Goal: Task Accomplishment & Management: Manage account settings

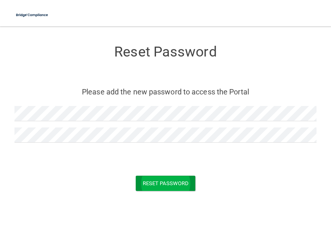
click at [170, 184] on button "Reset Password" at bounding box center [166, 183] width 60 height 15
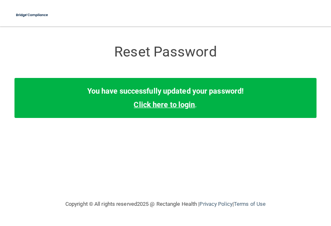
click at [169, 104] on link "Click here to login" at bounding box center [163, 104] width 61 height 9
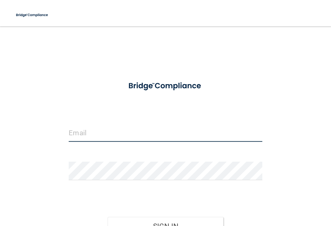
type input "[EMAIL_ADDRESS][DOMAIN_NAME]"
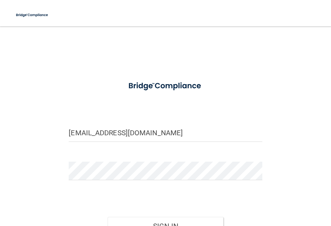
click at [323, 190] on main "[EMAIL_ADDRESS][DOMAIN_NAME] Invalid email/password. You don't have permission …" at bounding box center [165, 126] width 335 height 200
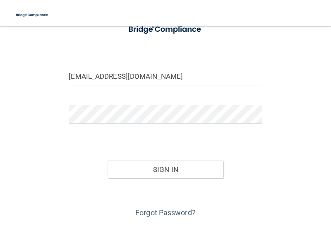
scroll to position [60, 0]
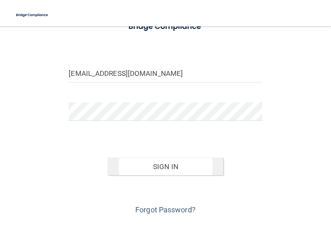
click at [163, 164] on button "Sign In" at bounding box center [165, 167] width 116 height 18
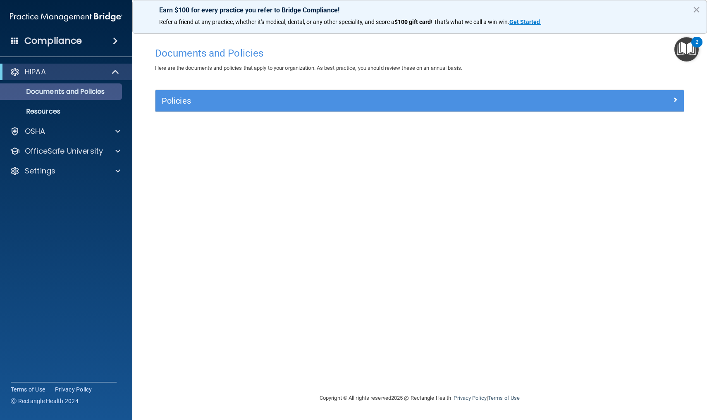
click at [90, 91] on p "Documents and Policies" at bounding box center [61, 92] width 113 height 8
click at [330, 99] on span at bounding box center [674, 100] width 5 height 10
